Goal: Check status

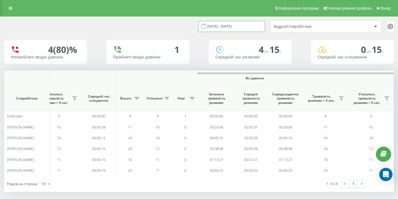
click at [246, 27] on input "[DATE] - [DATE]" at bounding box center [231, 26] width 67 height 11
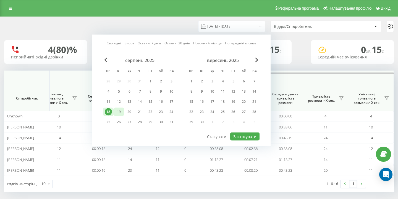
click at [119, 116] on div "19" at bounding box center [118, 112] width 7 height 7
click at [246, 139] on button "Застосувати" at bounding box center [244, 137] width 29 height 8
type input "[DATE] - [DATE]"
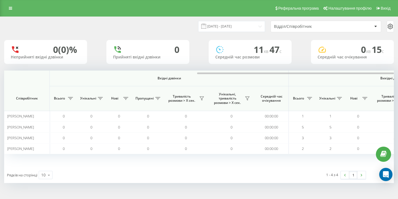
scroll to position [0, 381]
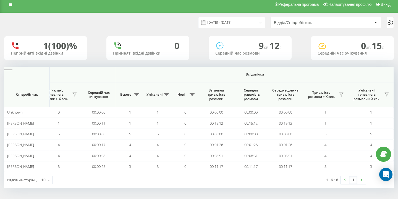
scroll to position [2, 0]
